Goal: Obtain resource: Download file/media

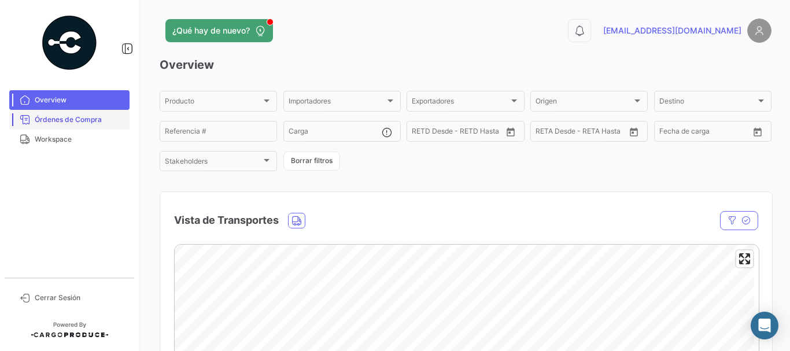
click at [100, 117] on span "Órdenes de Compra" at bounding box center [80, 119] width 90 height 10
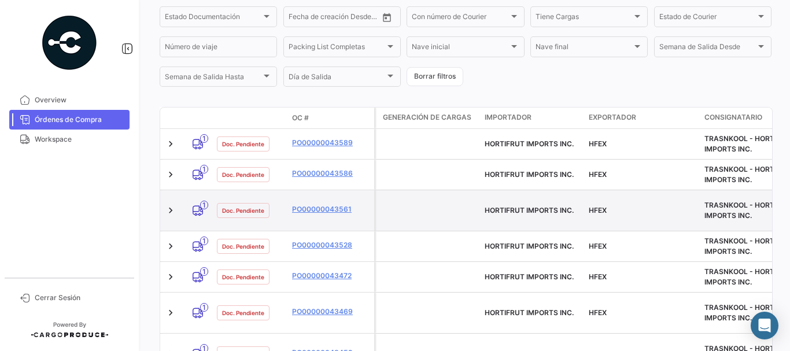
scroll to position [231, 0]
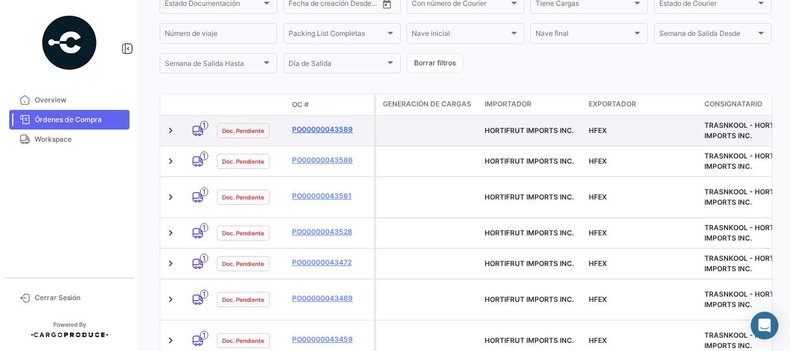
click at [325, 128] on link "PO00000043589" at bounding box center [330, 129] width 77 height 10
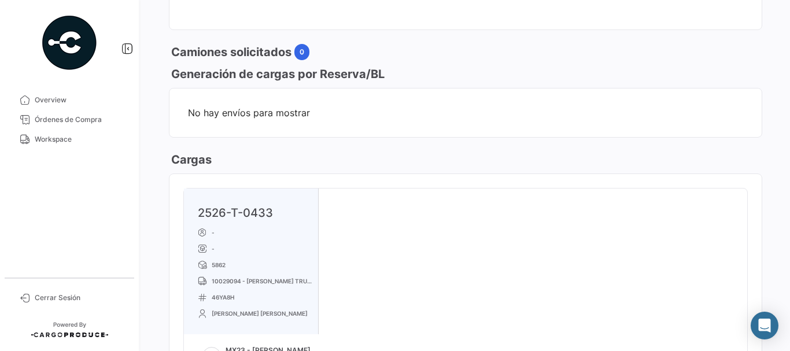
scroll to position [694, 0]
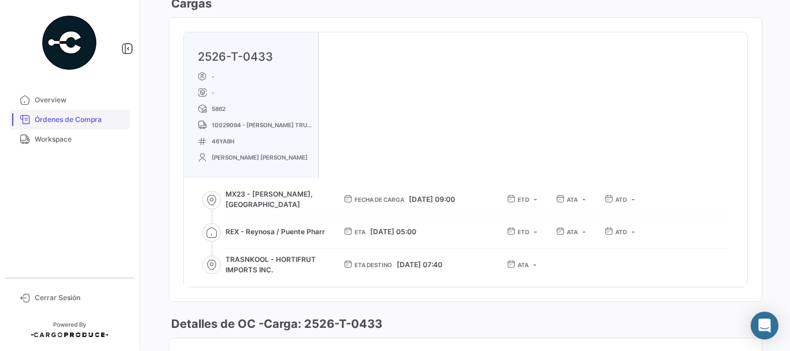
click at [87, 117] on span "Órdenes de Compra" at bounding box center [80, 119] width 90 height 10
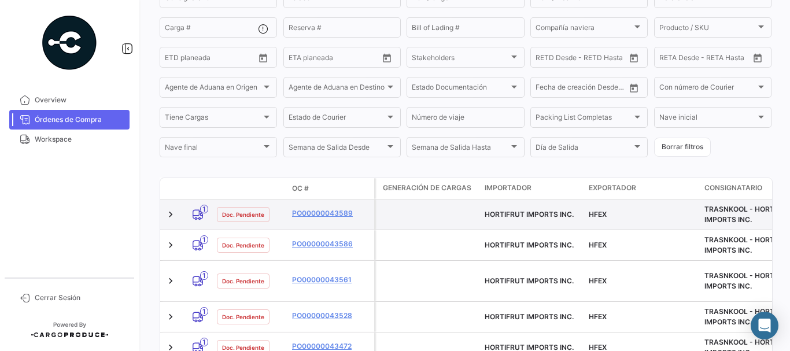
scroll to position [173, 0]
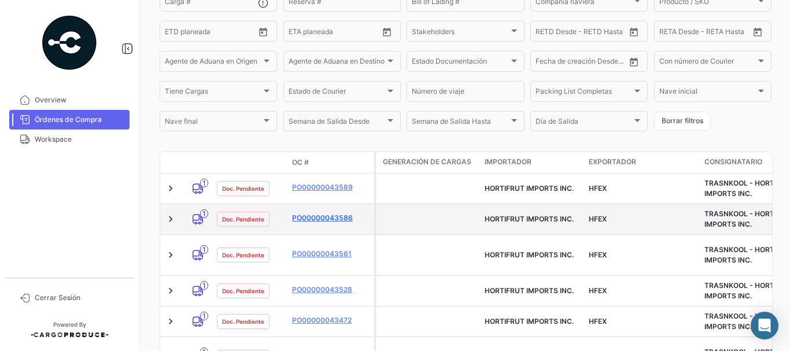
click at [299, 214] on link "PO00000043586" at bounding box center [330, 218] width 77 height 10
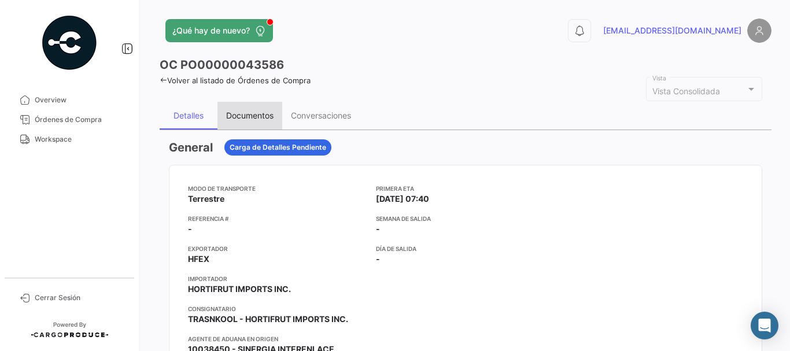
click at [236, 122] on div "Documentos" at bounding box center [249, 116] width 65 height 28
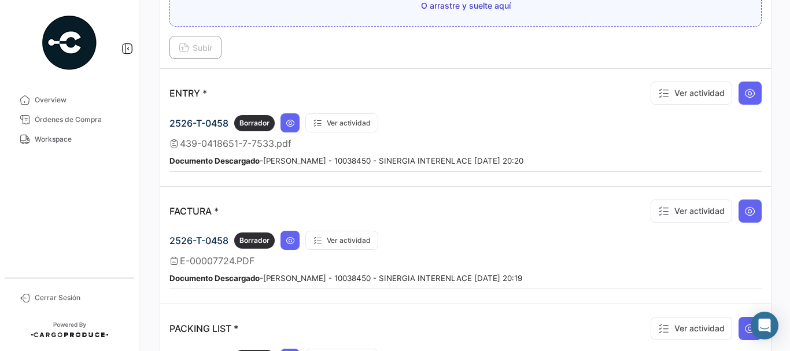
scroll to position [925, 0]
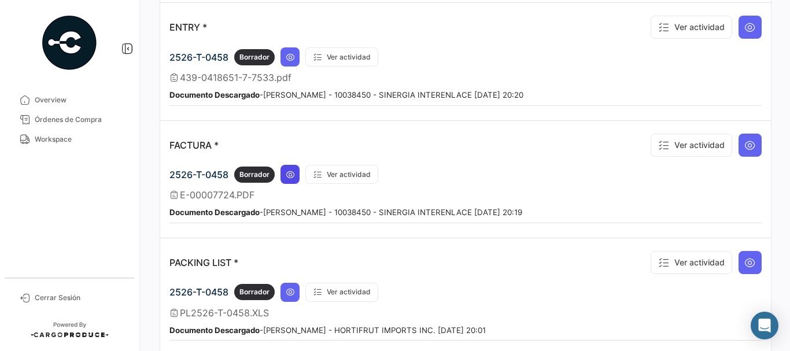
click at [289, 177] on icon at bounding box center [290, 174] width 9 height 9
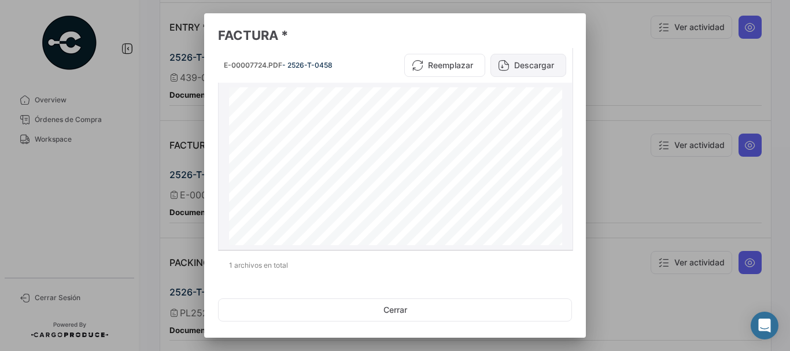
click at [532, 68] on button "Descargar" at bounding box center [528, 65] width 76 height 23
click at [601, 80] on div at bounding box center [395, 175] width 790 height 351
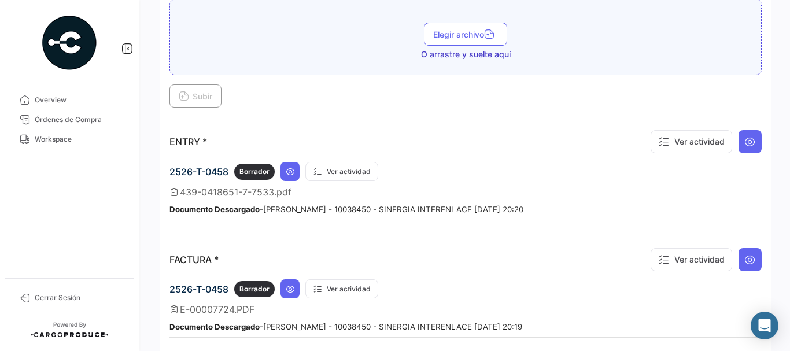
scroll to position [809, 0]
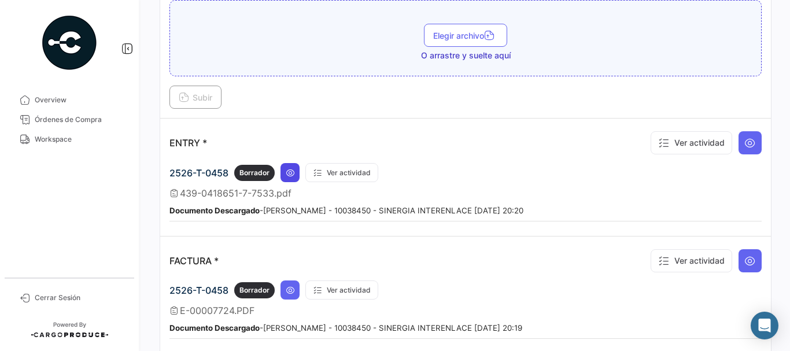
click at [292, 169] on icon at bounding box center [290, 172] width 9 height 9
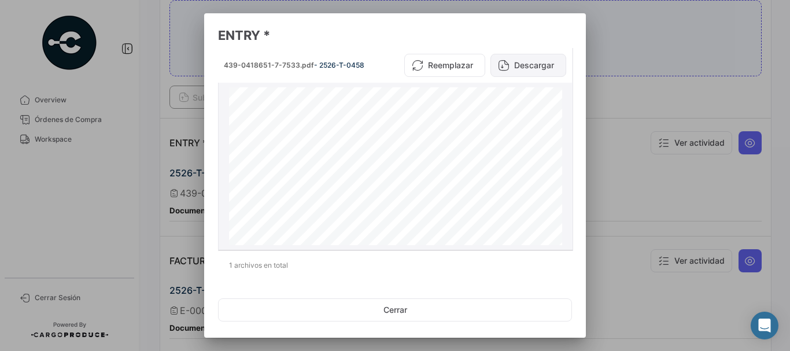
click at [514, 67] on button "Descargar" at bounding box center [528, 65] width 76 height 23
click at [644, 77] on div at bounding box center [395, 175] width 790 height 351
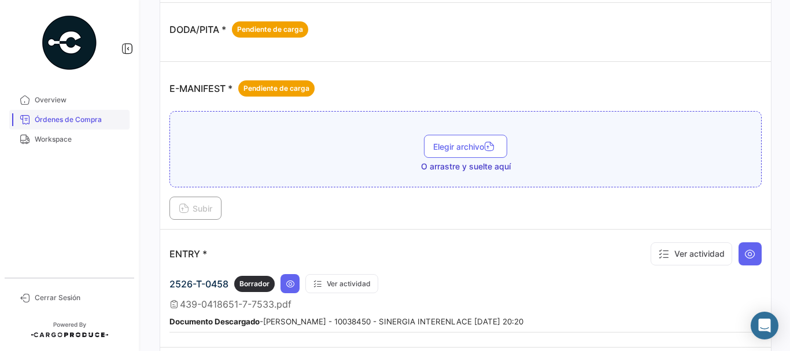
scroll to position [694, 0]
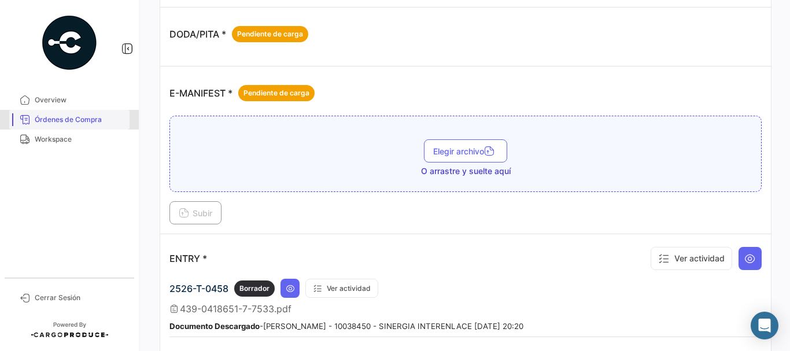
click at [85, 123] on span "Órdenes de Compra" at bounding box center [80, 119] width 90 height 10
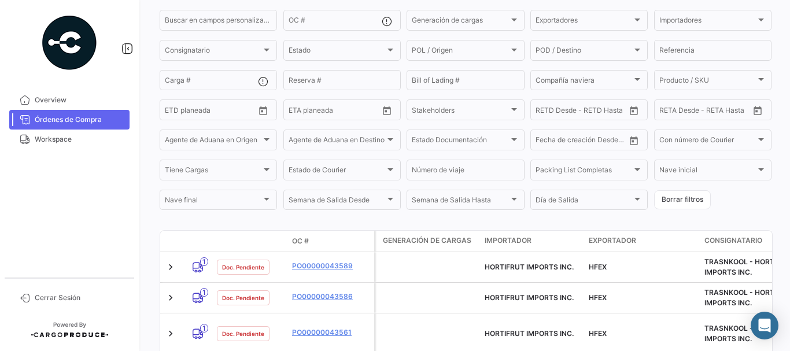
scroll to position [231, 0]
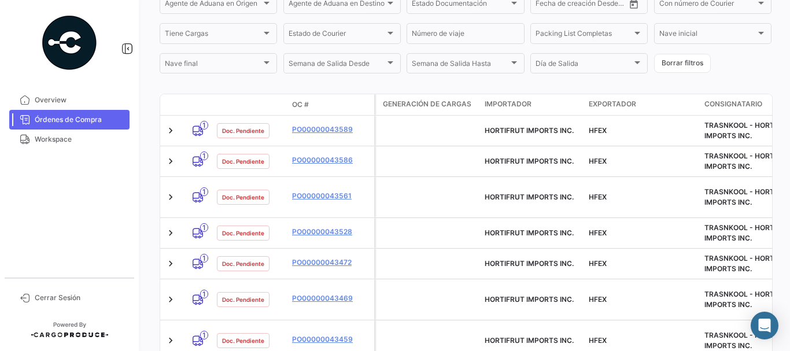
click at [340, 163] on link "PO00000043586" at bounding box center [330, 160] width 77 height 10
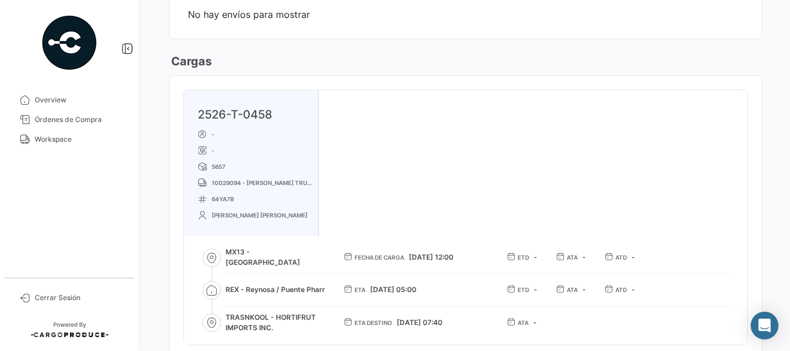
scroll to position [520, 0]
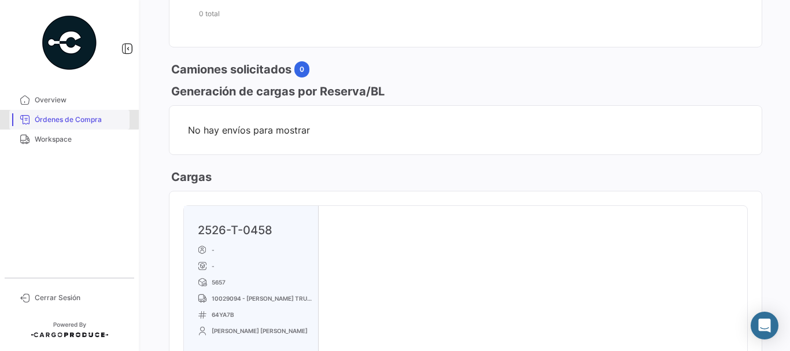
click at [62, 112] on link "Órdenes de Compra" at bounding box center [69, 120] width 120 height 20
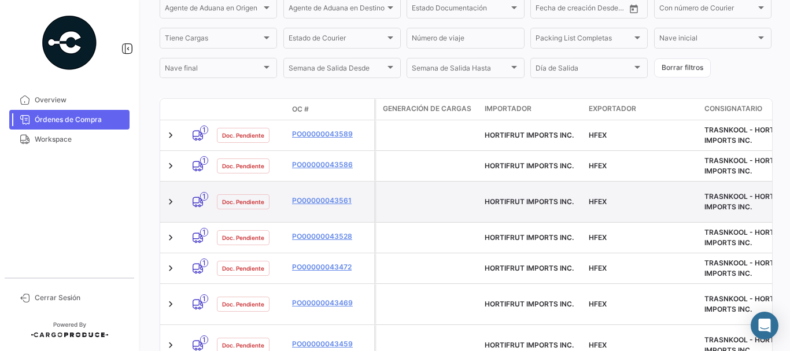
scroll to position [231, 0]
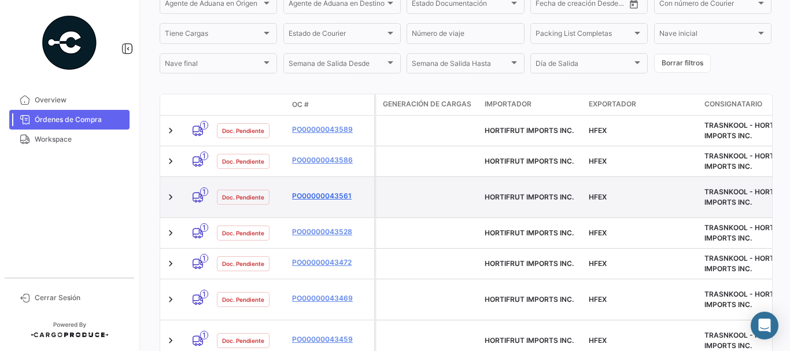
click at [317, 195] on link "PO00000043561" at bounding box center [330, 196] width 77 height 10
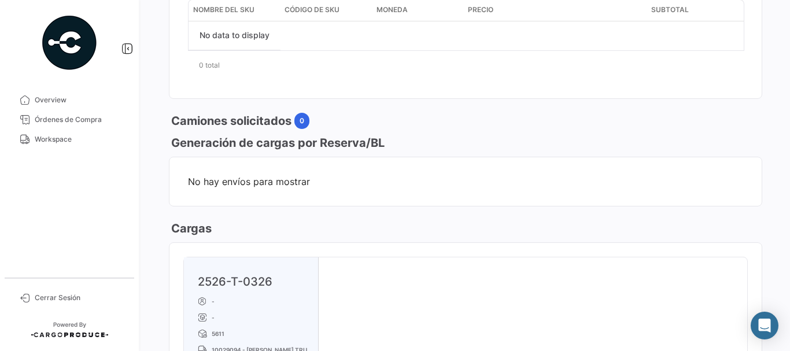
scroll to position [578, 0]
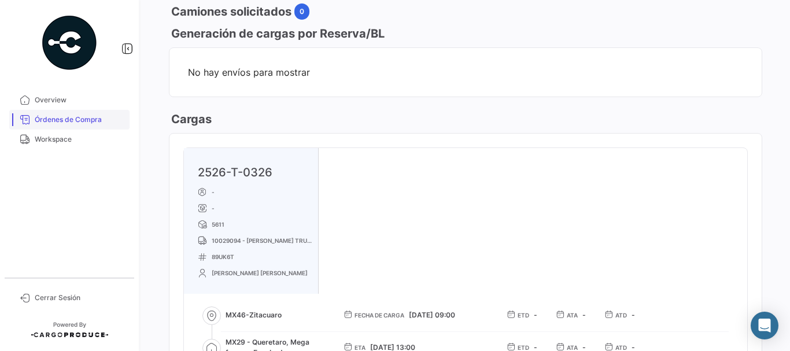
click at [84, 121] on span "Órdenes de Compra" at bounding box center [80, 119] width 90 height 10
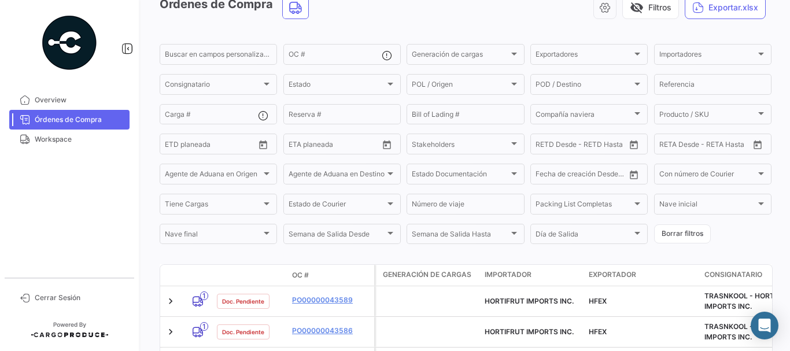
scroll to position [173, 0]
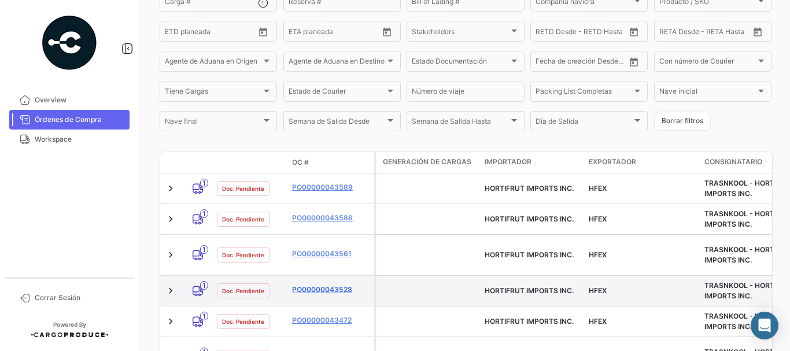
click at [320, 290] on link "PO00000043528" at bounding box center [330, 289] width 77 height 10
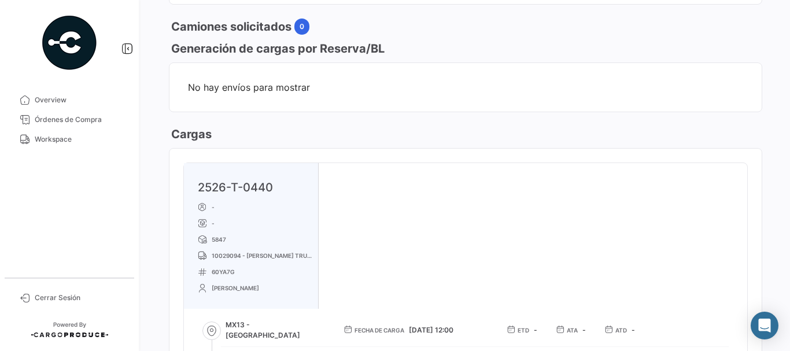
scroll to position [578, 0]
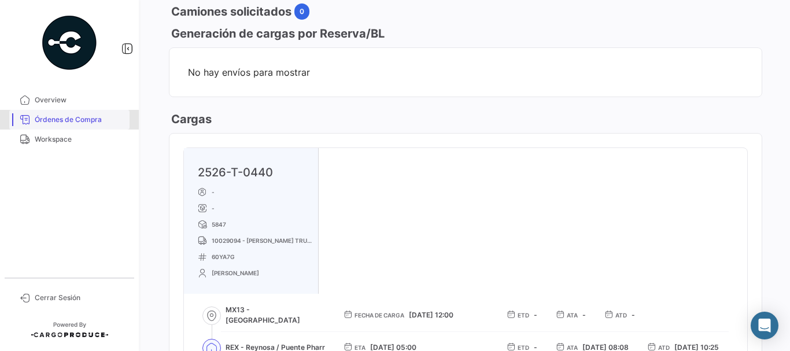
click at [94, 120] on span "Órdenes de Compra" at bounding box center [80, 119] width 90 height 10
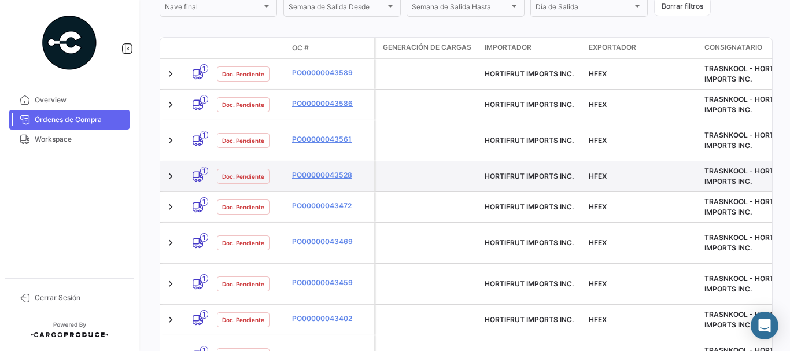
scroll to position [289, 0]
click at [319, 177] on link "PO00000043528" at bounding box center [330, 174] width 77 height 10
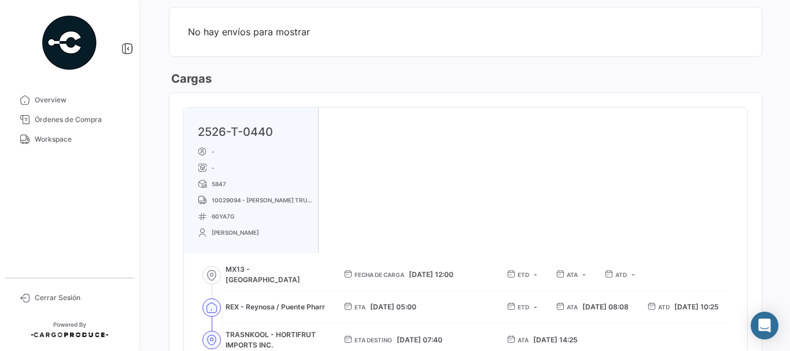
scroll to position [636, 0]
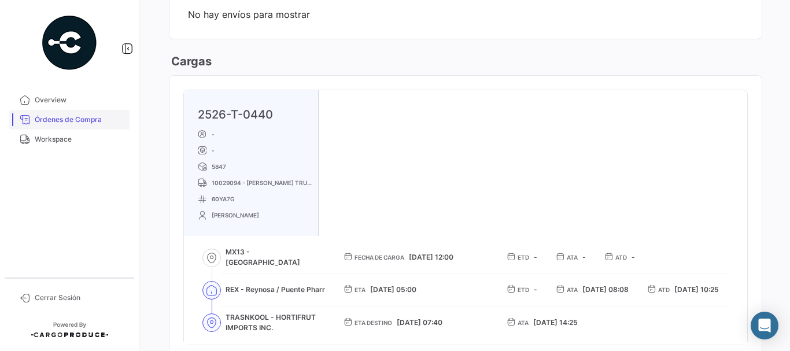
click at [90, 120] on span "Órdenes de Compra" at bounding box center [80, 119] width 90 height 10
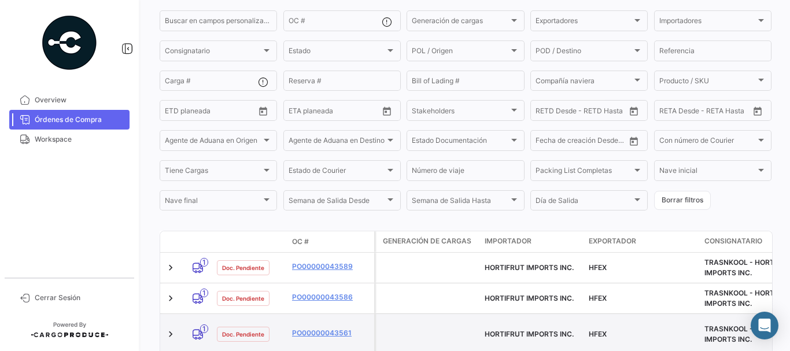
scroll to position [231, 0]
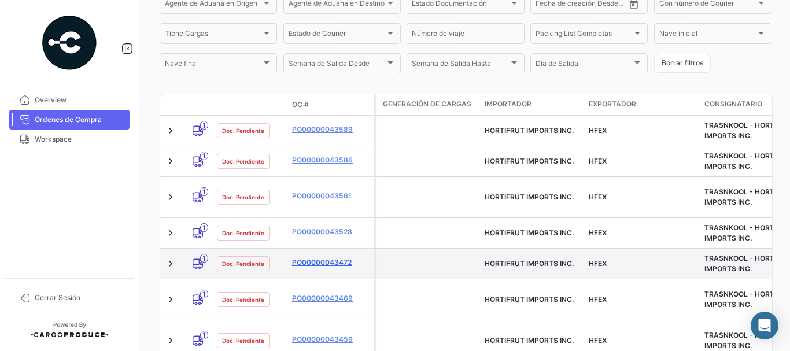
click at [324, 264] on link "PO00000043472" at bounding box center [330, 262] width 77 height 10
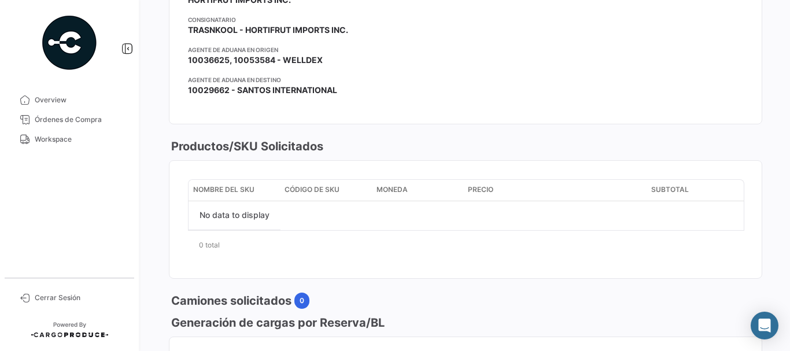
scroll to position [578, 0]
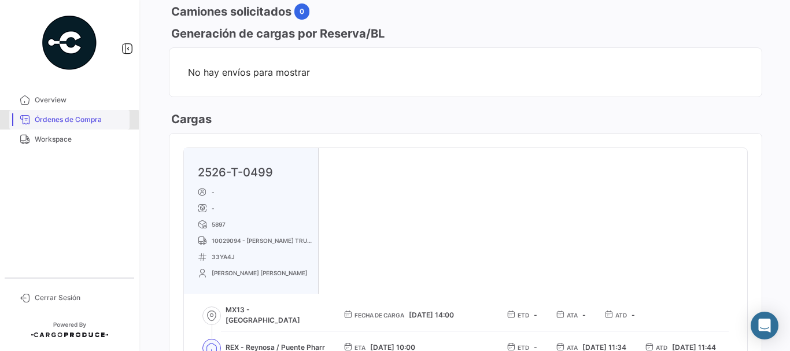
click at [49, 121] on span "Órdenes de Compra" at bounding box center [80, 119] width 90 height 10
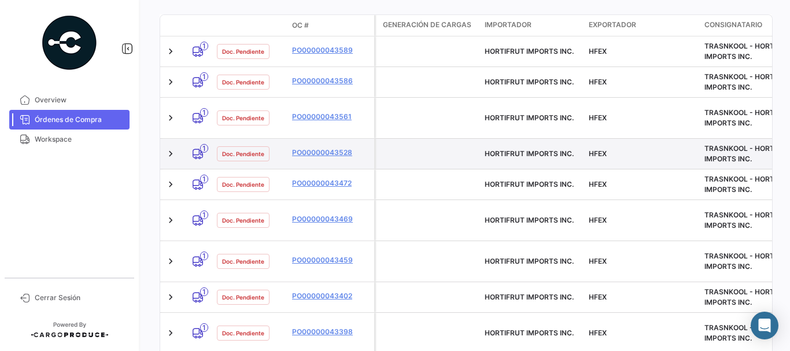
scroll to position [347, 0]
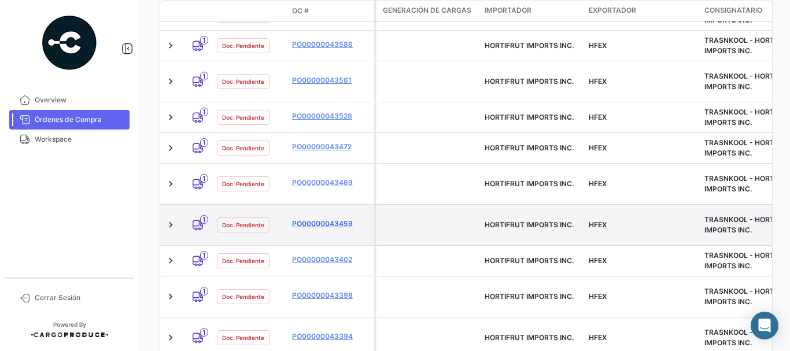
click at [320, 218] on link "PO00000043459" at bounding box center [330, 223] width 77 height 10
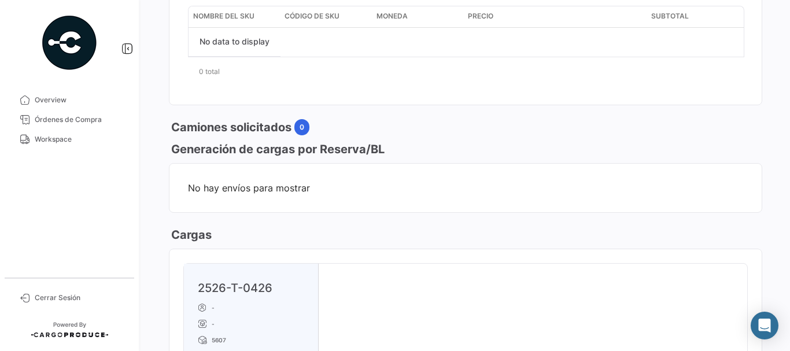
scroll to position [694, 0]
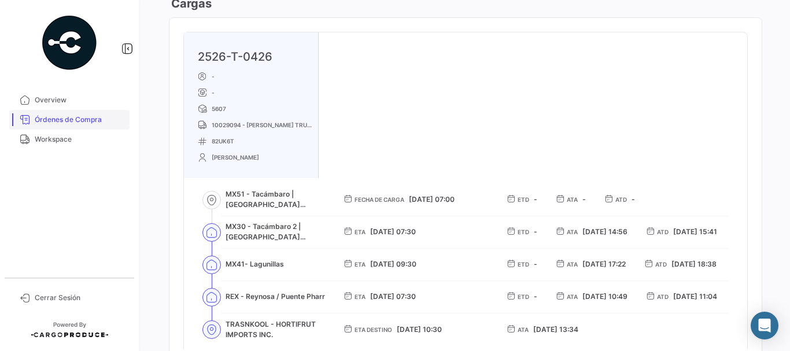
click at [74, 114] on link "Órdenes de Compra" at bounding box center [69, 120] width 120 height 20
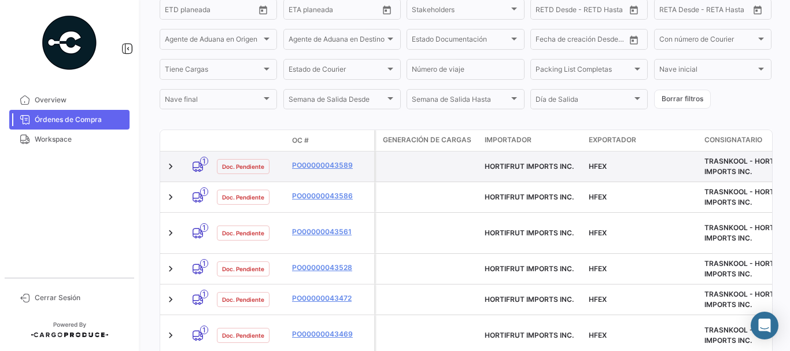
scroll to position [231, 0]
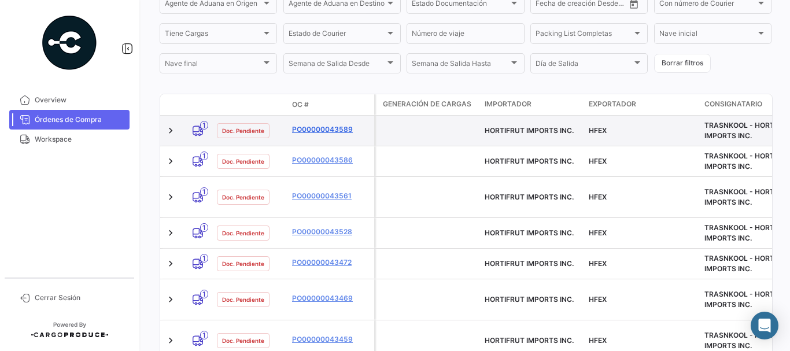
click at [326, 127] on link "PO00000043589" at bounding box center [330, 129] width 77 height 10
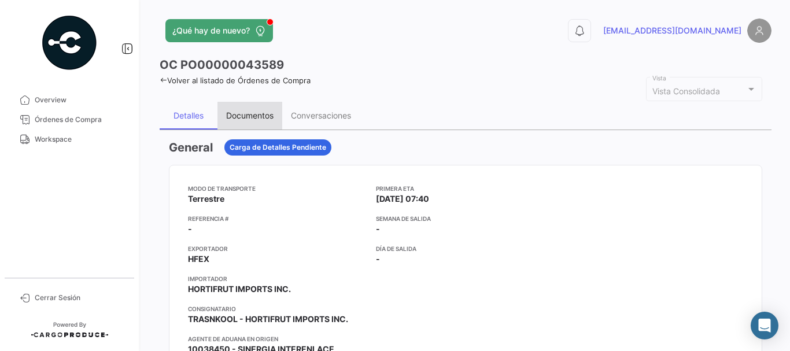
click at [254, 125] on div "Documentos" at bounding box center [249, 116] width 65 height 28
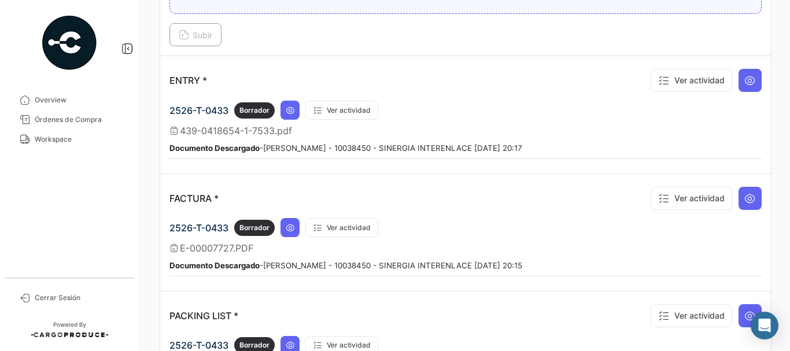
scroll to position [925, 0]
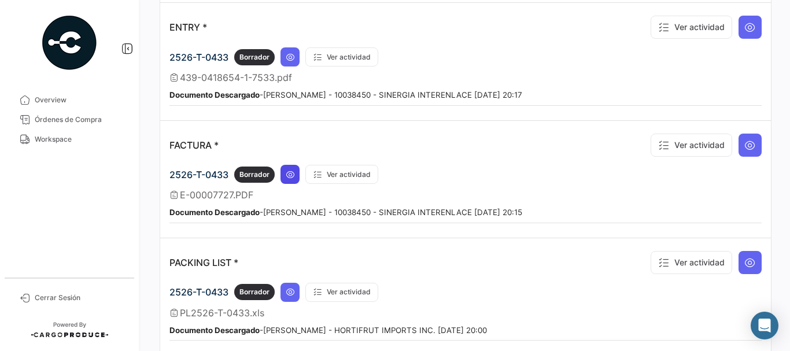
click at [298, 179] on button at bounding box center [289, 174] width 19 height 19
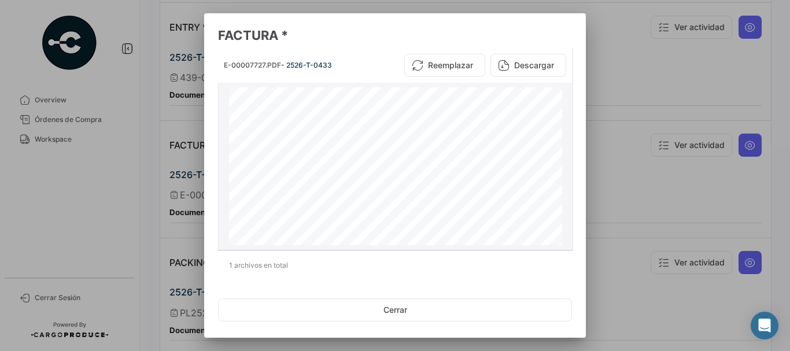
click at [524, 70] on button "Descargar" at bounding box center [528, 65] width 76 height 23
drag, startPoint x: 133, startPoint y: 145, endPoint x: 176, endPoint y: 129, distance: 45.7
click at [133, 146] on div at bounding box center [395, 175] width 790 height 351
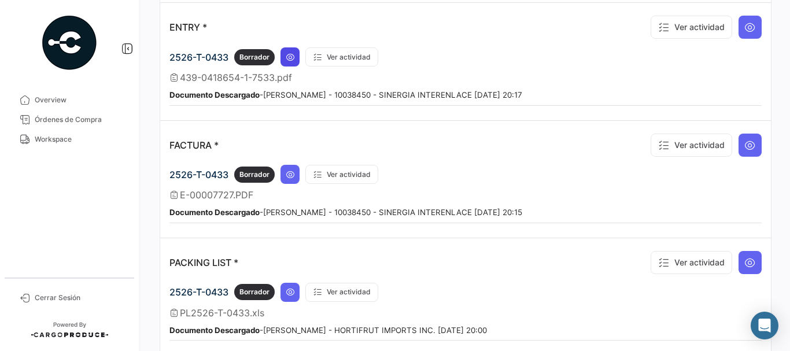
click at [295, 59] on icon at bounding box center [290, 57] width 9 height 9
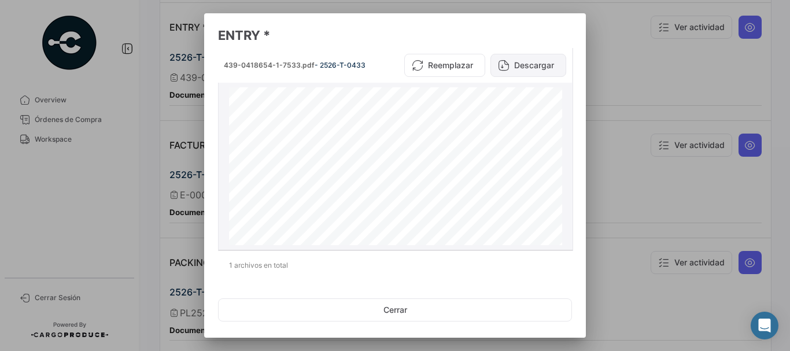
click at [522, 68] on button "Descargar" at bounding box center [528, 65] width 76 height 23
click at [627, 97] on div at bounding box center [395, 175] width 790 height 351
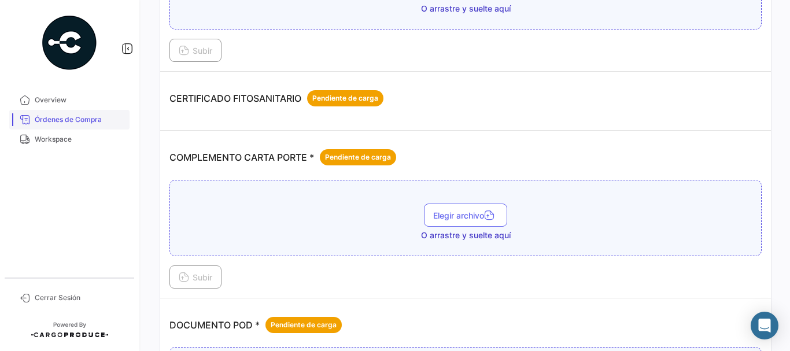
scroll to position [173, 0]
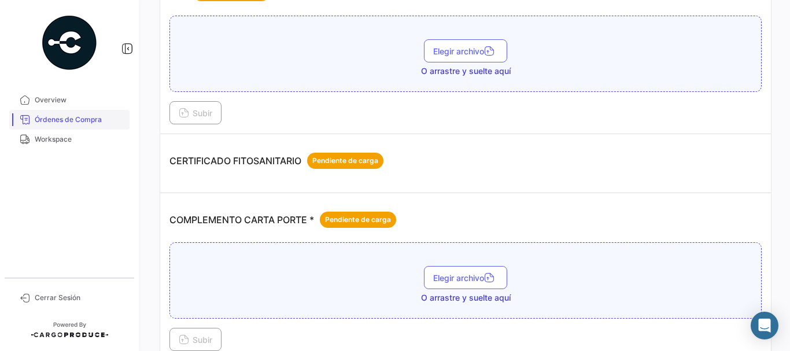
click at [83, 117] on span "Órdenes de Compra" at bounding box center [80, 119] width 90 height 10
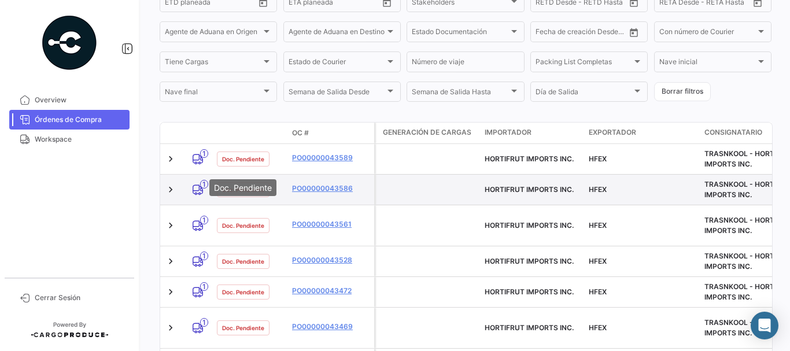
scroll to position [231, 0]
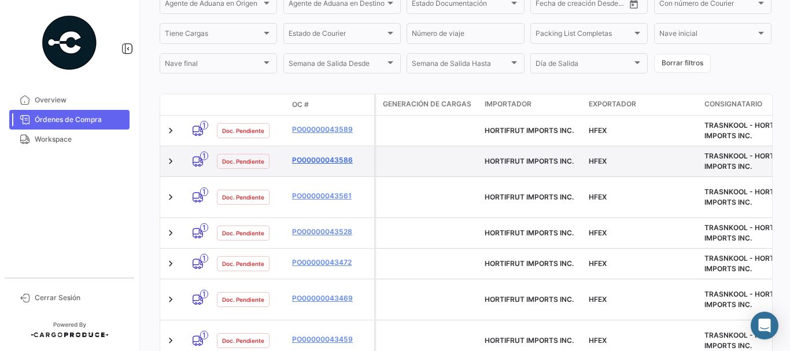
click at [318, 160] on link "PO00000043586" at bounding box center [330, 160] width 77 height 10
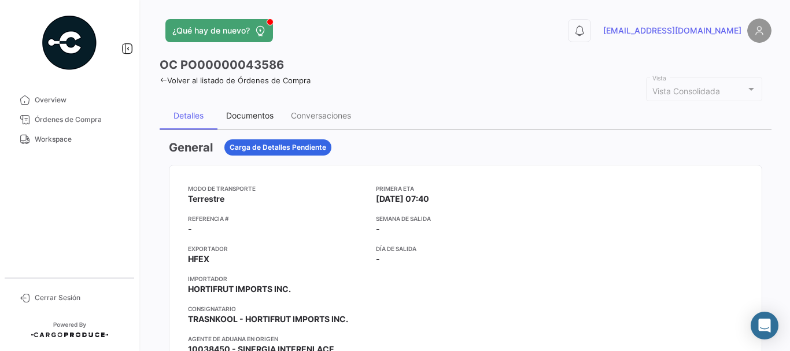
click at [247, 118] on div "Documentos" at bounding box center [249, 115] width 47 height 10
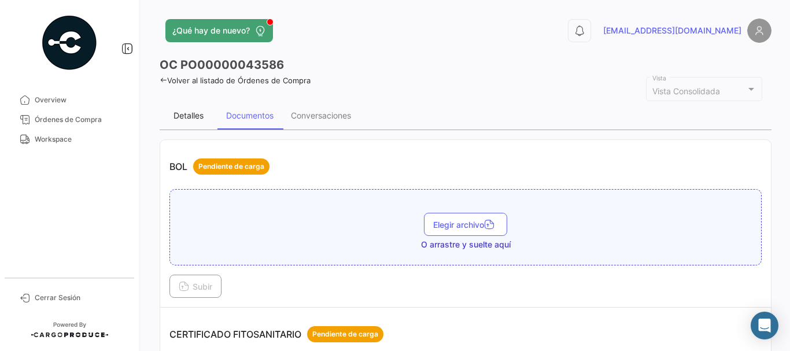
click at [191, 114] on div "Detalles" at bounding box center [188, 115] width 30 height 10
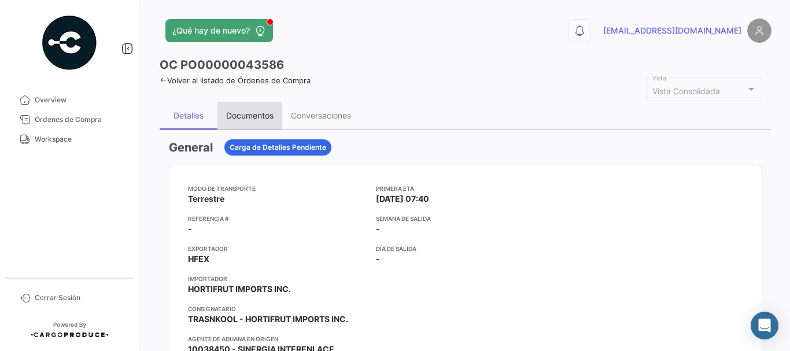
click at [257, 116] on div "Documentos" at bounding box center [249, 115] width 47 height 10
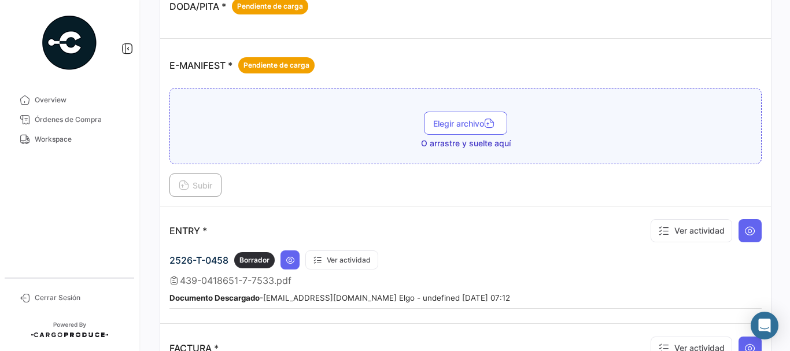
scroll to position [809, 0]
